Goal: Ask a question: Seek information or help from site administrators or community

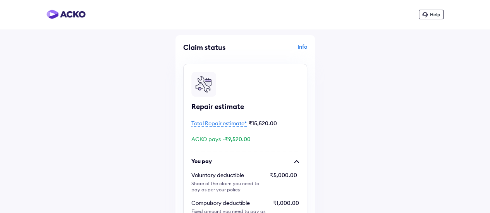
click at [436, 14] on span "Help" at bounding box center [435, 15] width 10 height 6
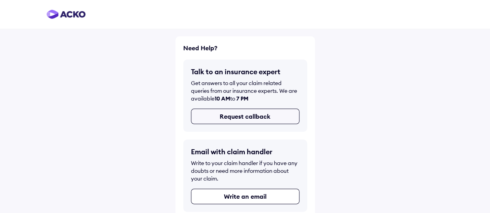
click at [258, 121] on button "Request callback" at bounding box center [245, 116] width 108 height 15
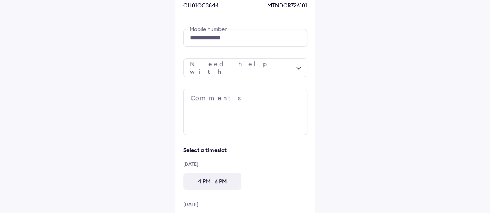
scroll to position [69, 0]
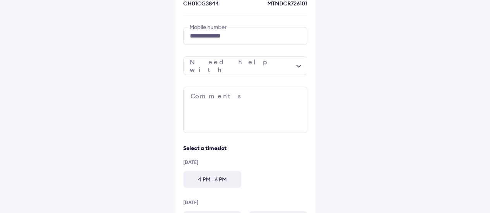
click at [286, 59] on div at bounding box center [245, 66] width 124 height 19
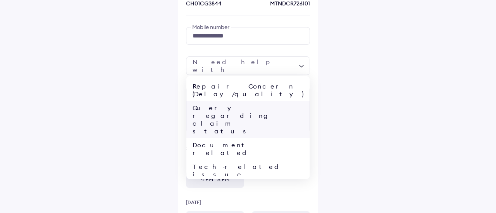
click at [286, 101] on div "Query regarding claim status" at bounding box center [247, 119] width 123 height 37
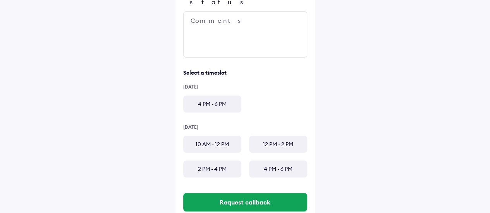
scroll to position [147, 0]
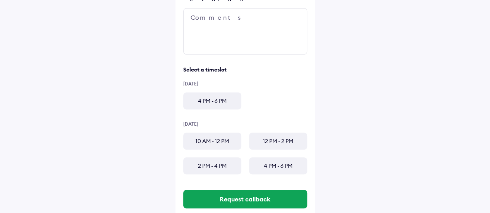
click at [203, 93] on div "4 PM - 6 PM" at bounding box center [212, 101] width 58 height 17
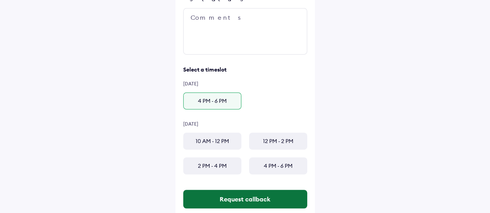
click at [230, 199] on button "Request callback" at bounding box center [245, 199] width 124 height 19
